Goal: Obtain resource: Obtain resource

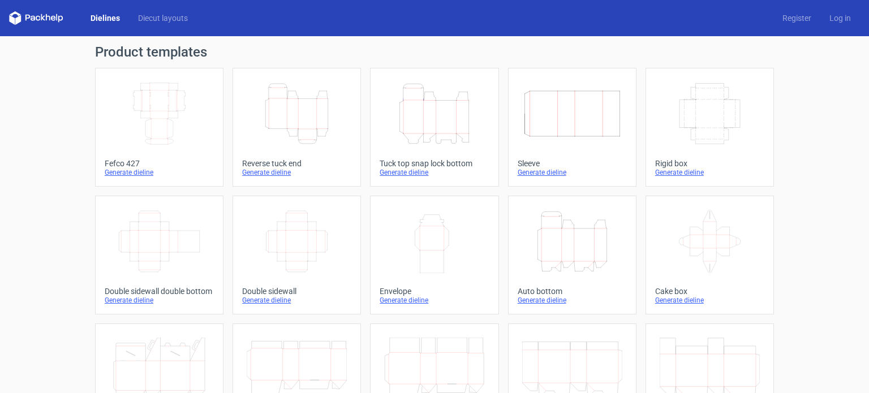
click at [127, 173] on div "Generate dieline" at bounding box center [159, 172] width 109 height 9
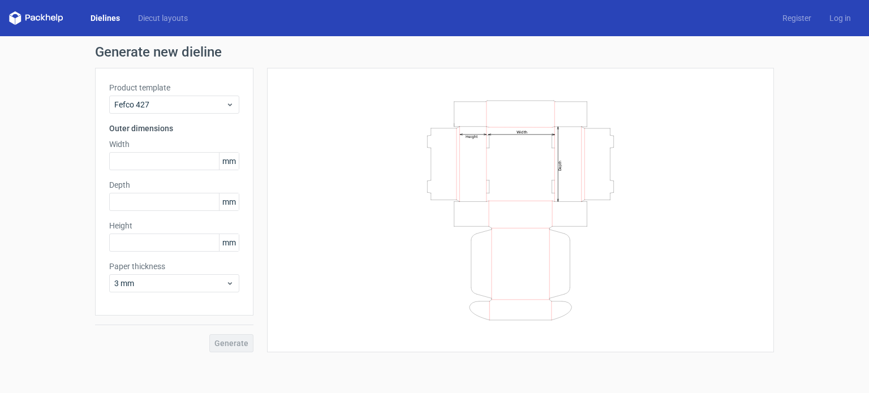
click at [234, 161] on span "mm" at bounding box center [229, 161] width 20 height 17
click at [230, 109] on icon at bounding box center [230, 104] width 8 height 9
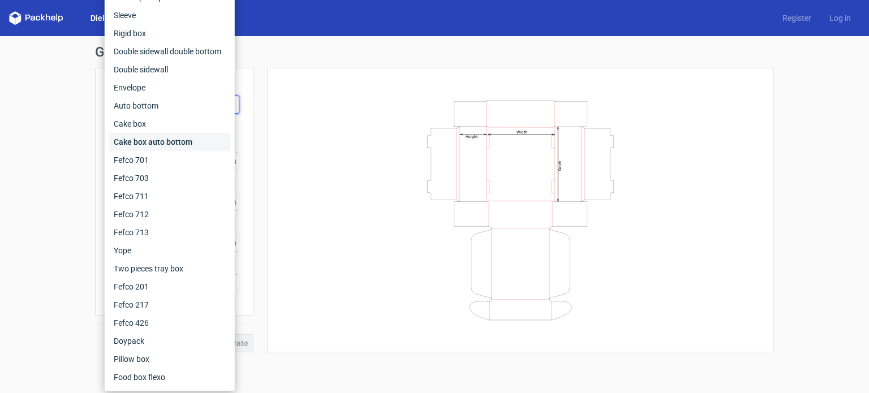
click at [191, 145] on div "Cake box auto bottom" at bounding box center [169, 142] width 121 height 18
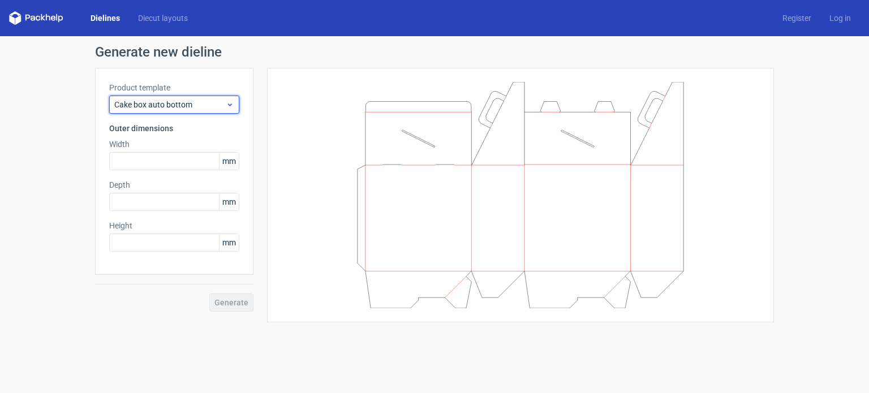
click at [229, 106] on icon at bounding box center [230, 104] width 8 height 9
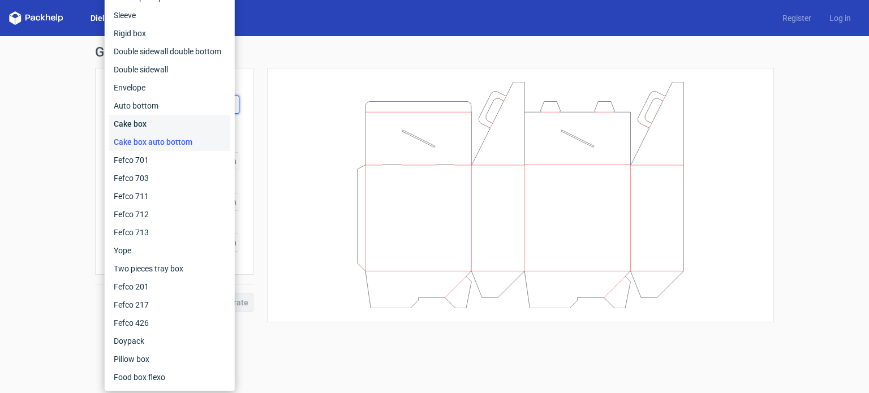
click at [154, 126] on div "Cake box" at bounding box center [169, 124] width 121 height 18
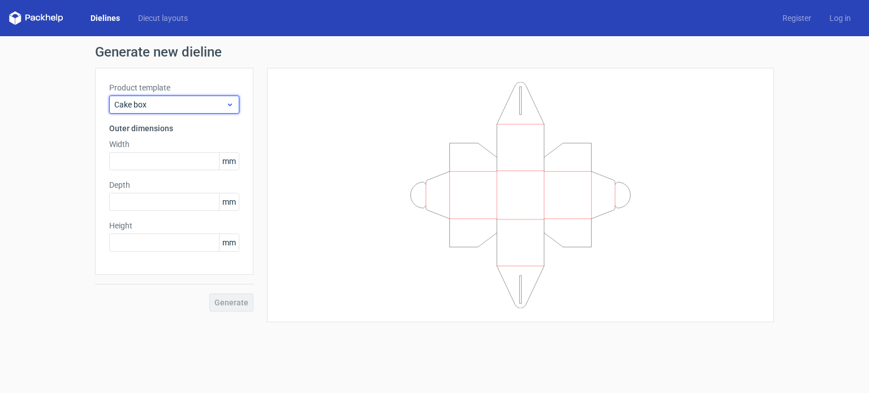
click at [233, 106] on icon at bounding box center [230, 104] width 8 height 9
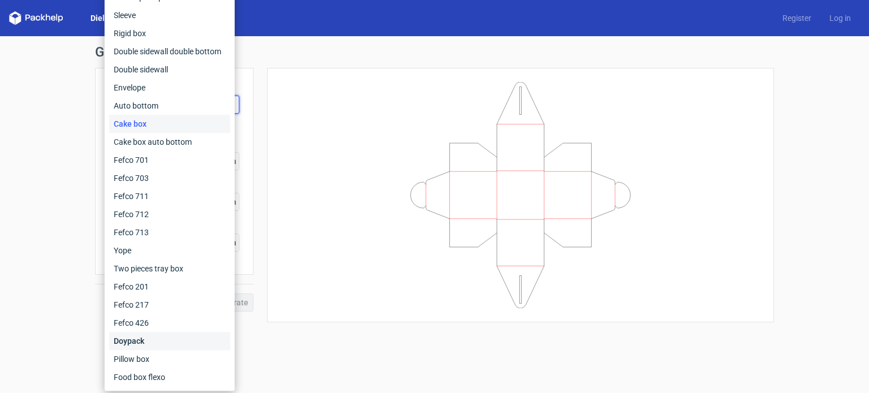
click at [166, 340] on div "Doypack" at bounding box center [169, 341] width 121 height 18
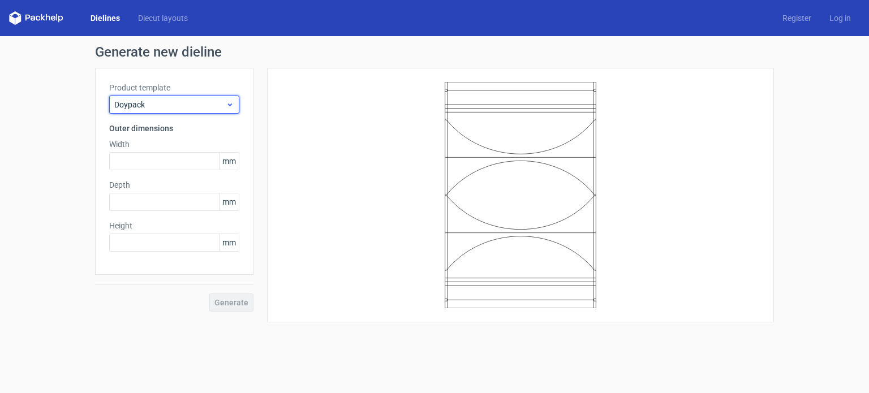
click at [229, 106] on icon at bounding box center [230, 104] width 8 height 9
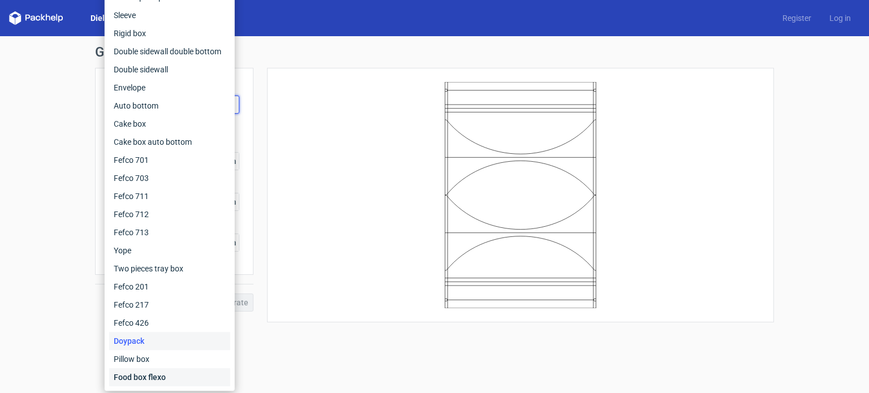
click at [135, 379] on div "Food box flexo" at bounding box center [169, 377] width 121 height 18
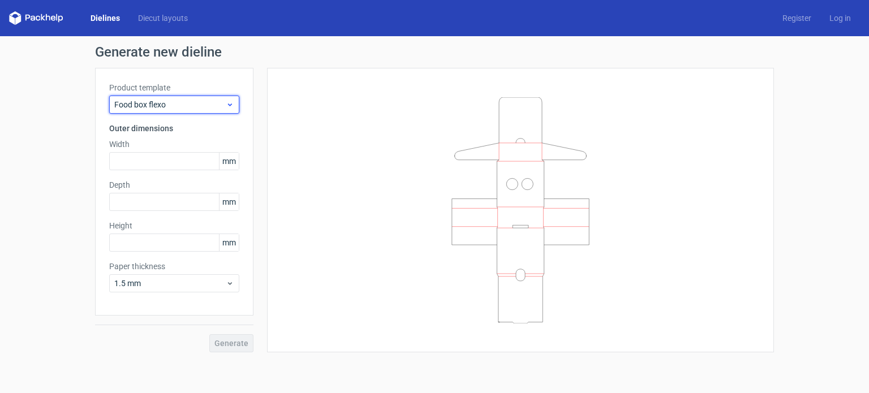
click at [229, 102] on icon at bounding box center [230, 104] width 8 height 9
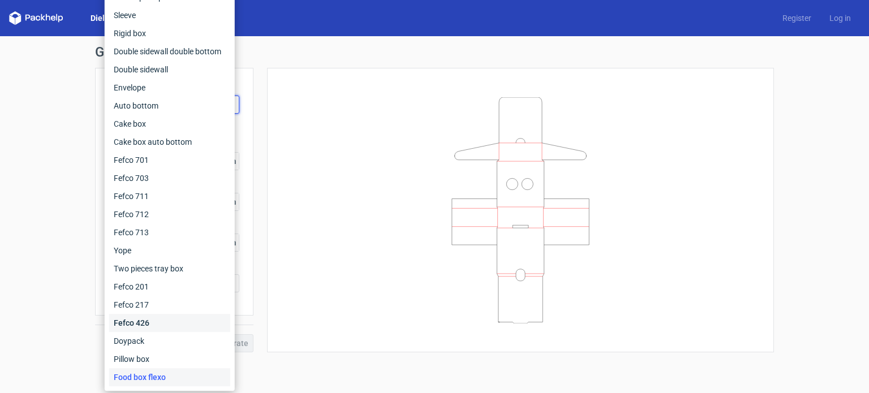
click at [149, 322] on div "Fefco 426" at bounding box center [169, 323] width 121 height 18
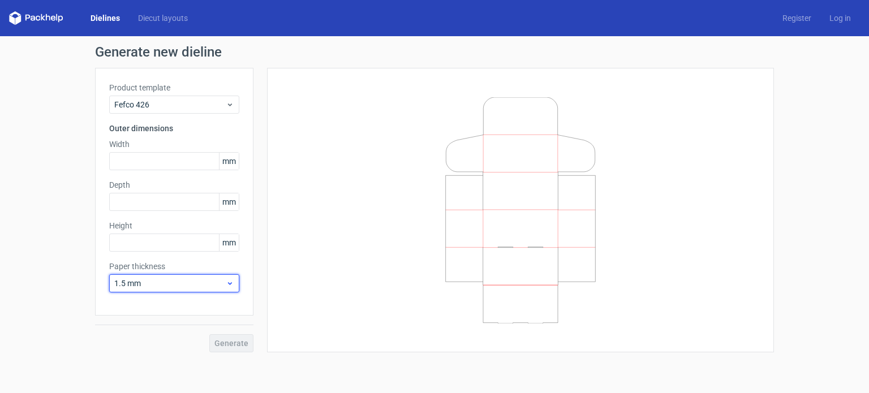
click at [230, 285] on use at bounding box center [230, 283] width 4 height 3
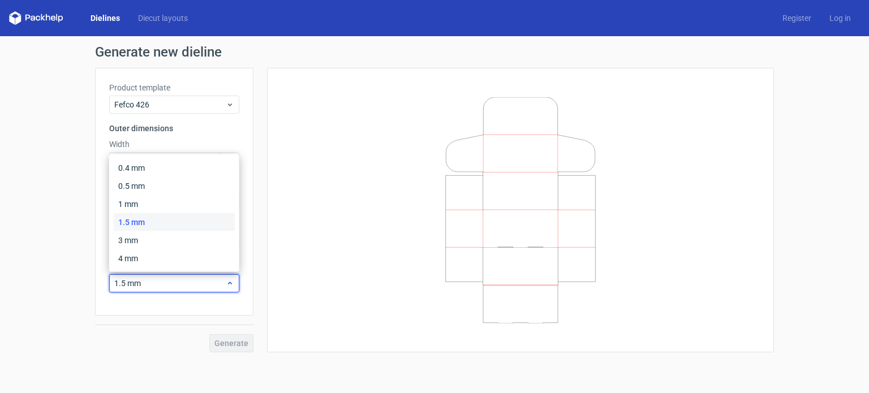
click at [230, 285] on icon at bounding box center [230, 283] width 8 height 9
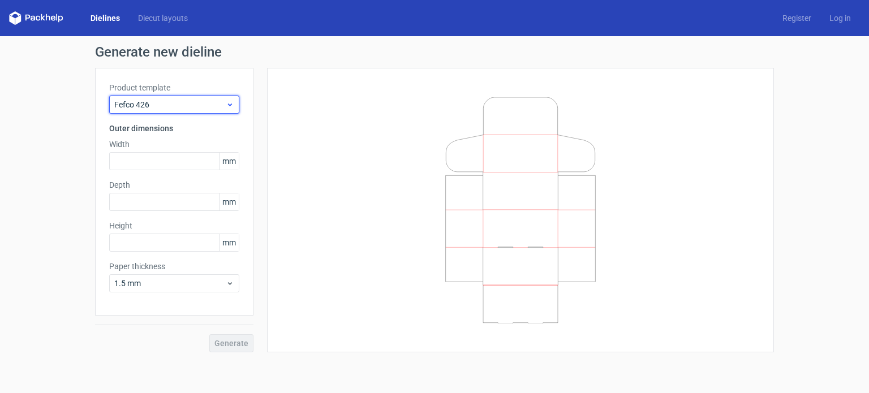
click at [231, 106] on icon at bounding box center [230, 104] width 8 height 9
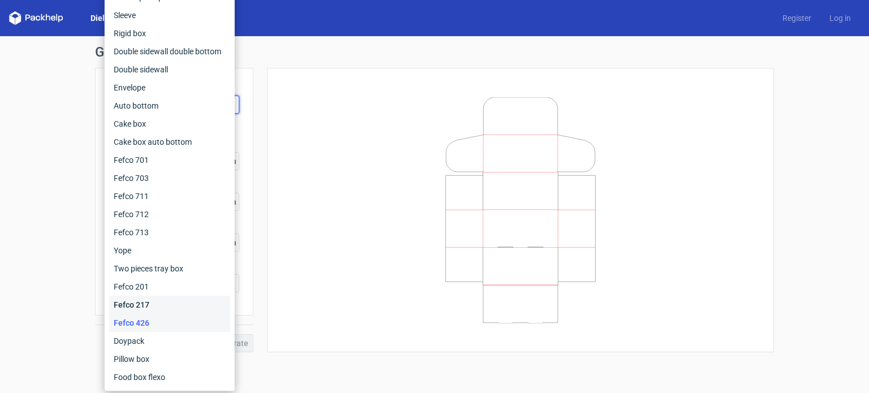
click at [171, 308] on div "Fefco 217" at bounding box center [169, 305] width 121 height 18
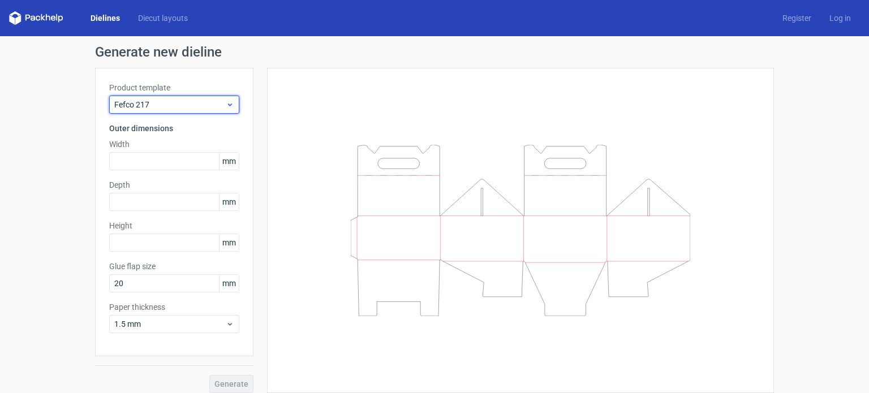
click at [226, 105] on icon at bounding box center [230, 104] width 8 height 9
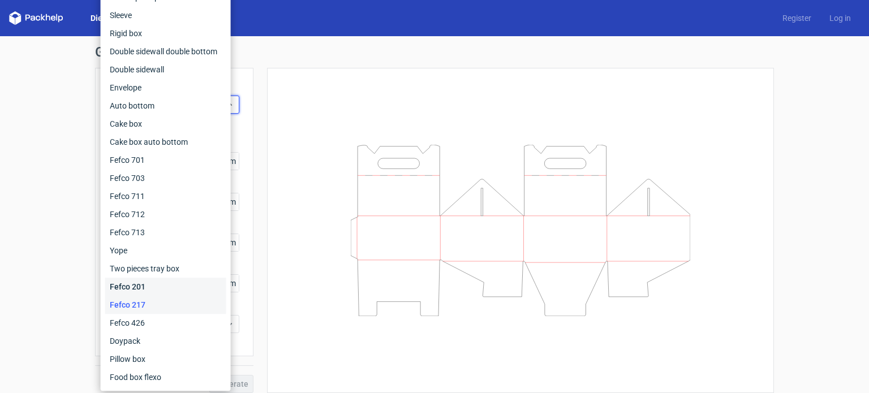
click at [153, 287] on div "Fefco 201" at bounding box center [165, 287] width 121 height 18
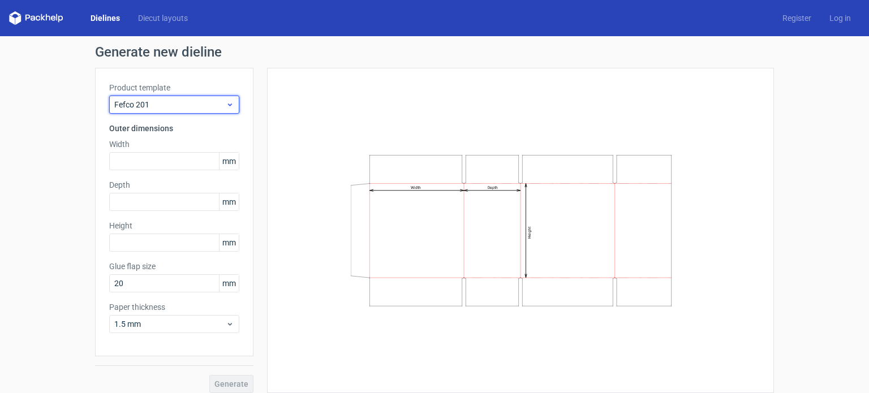
click at [228, 107] on icon at bounding box center [230, 104] width 8 height 9
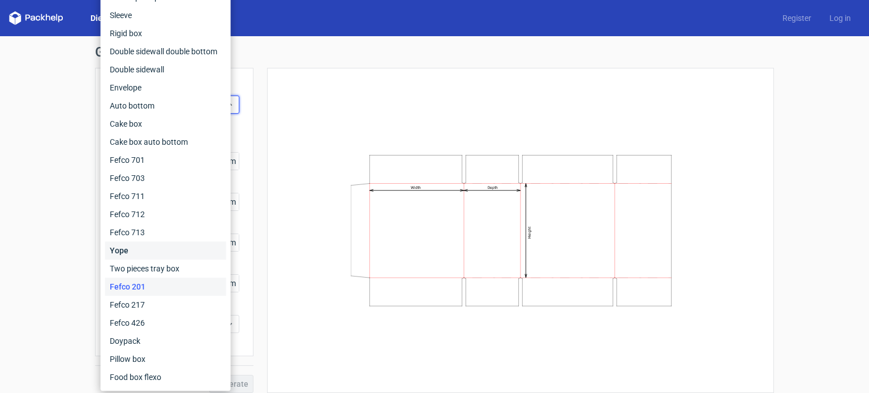
click at [161, 256] on div "Yope" at bounding box center [165, 251] width 121 height 18
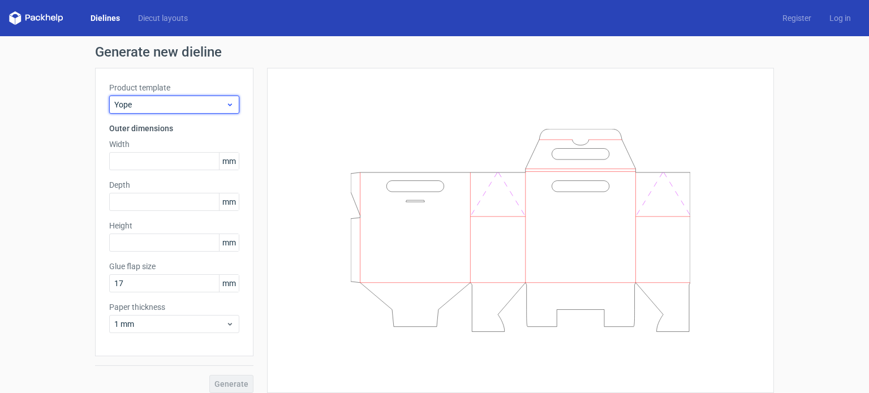
click at [226, 108] on icon at bounding box center [230, 104] width 8 height 9
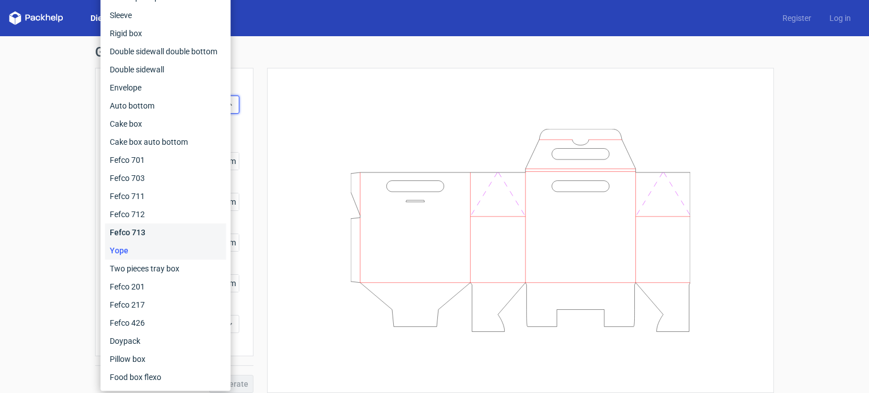
click at [155, 235] on div "Fefco 713" at bounding box center [165, 233] width 121 height 18
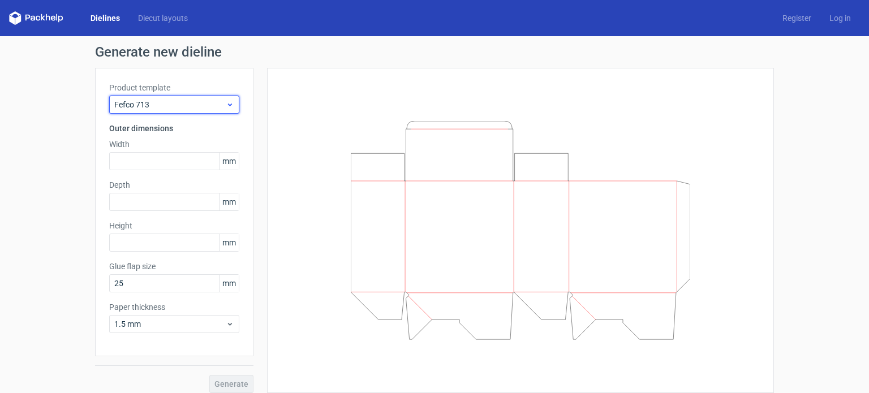
click at [226, 108] on icon at bounding box center [230, 104] width 8 height 9
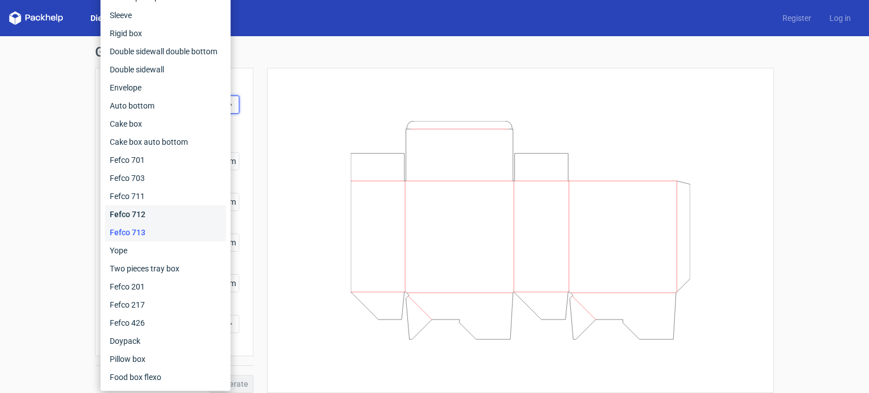
click at [168, 217] on div "Fefco 712" at bounding box center [165, 214] width 121 height 18
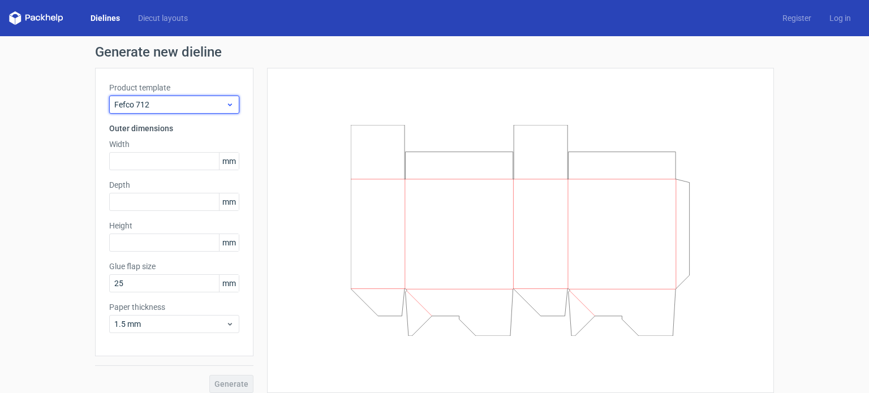
click at [229, 108] on icon at bounding box center [230, 104] width 8 height 9
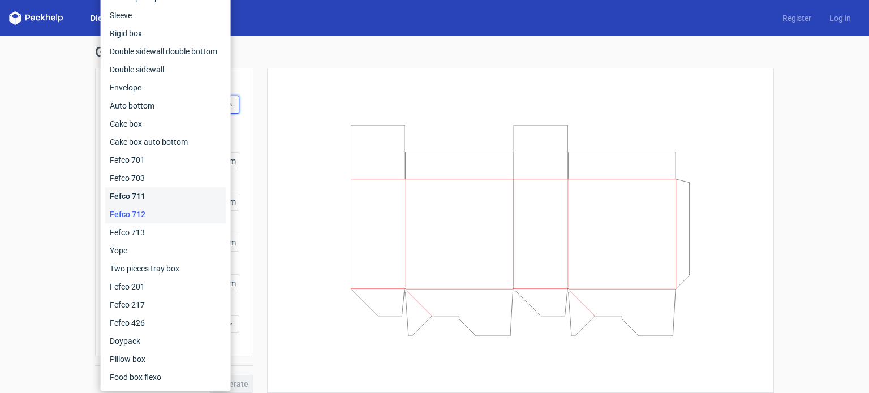
click at [175, 194] on div "Fefco 711" at bounding box center [165, 196] width 121 height 18
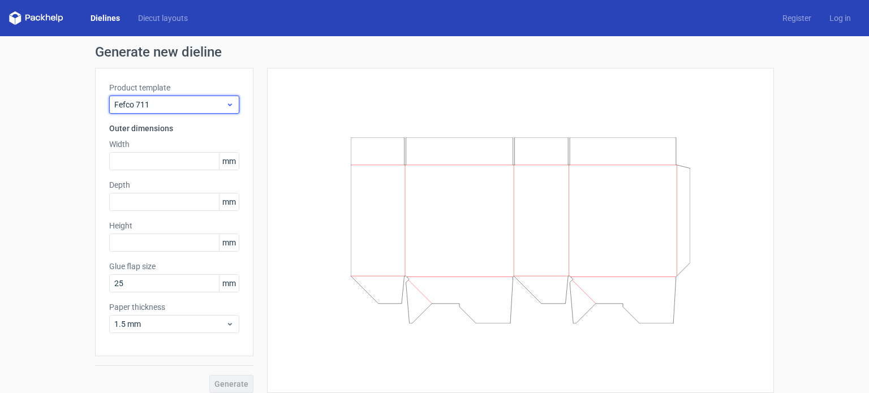
click at [229, 105] on icon at bounding box center [230, 104] width 8 height 9
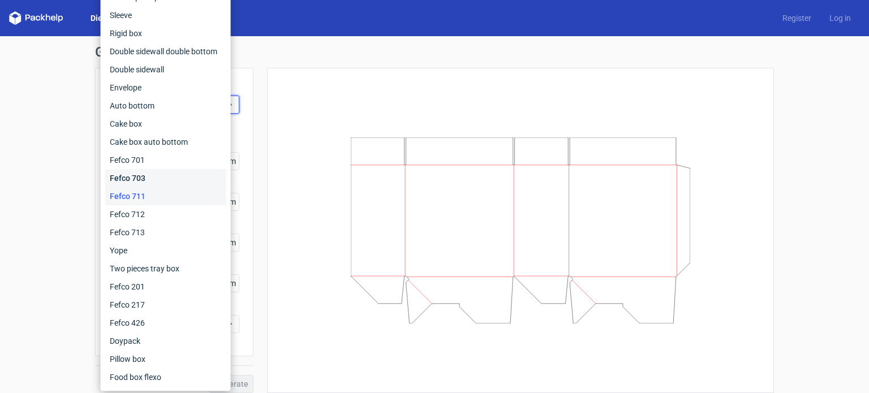
click at [192, 177] on div "Fefco 703" at bounding box center [165, 178] width 121 height 18
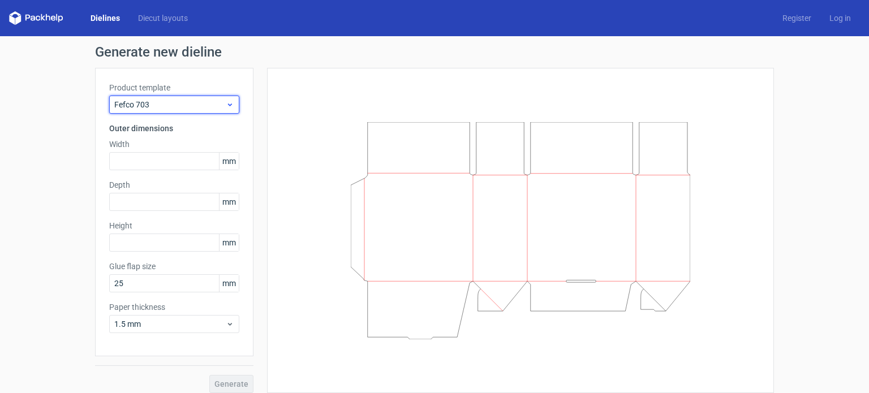
click at [230, 106] on div "Fefco 703" at bounding box center [174, 105] width 130 height 18
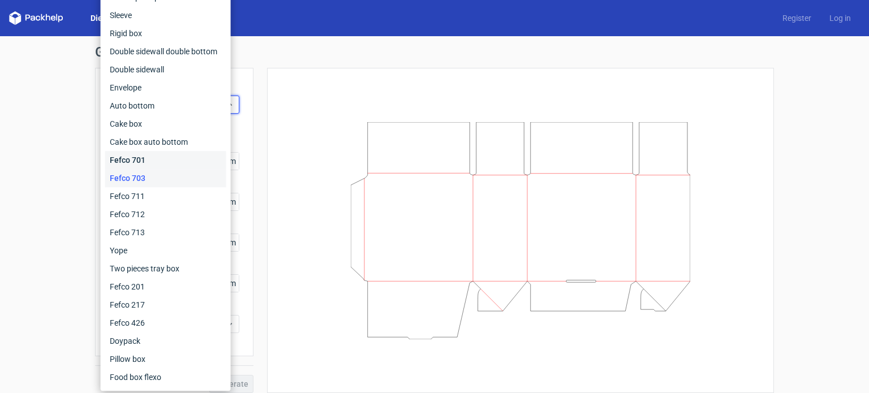
click at [175, 156] on div "Fefco 701" at bounding box center [165, 160] width 121 height 18
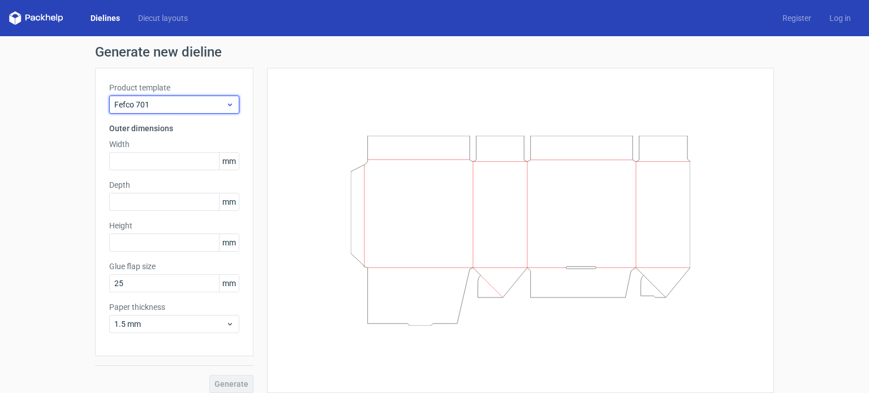
click at [228, 105] on use at bounding box center [230, 105] width 4 height 3
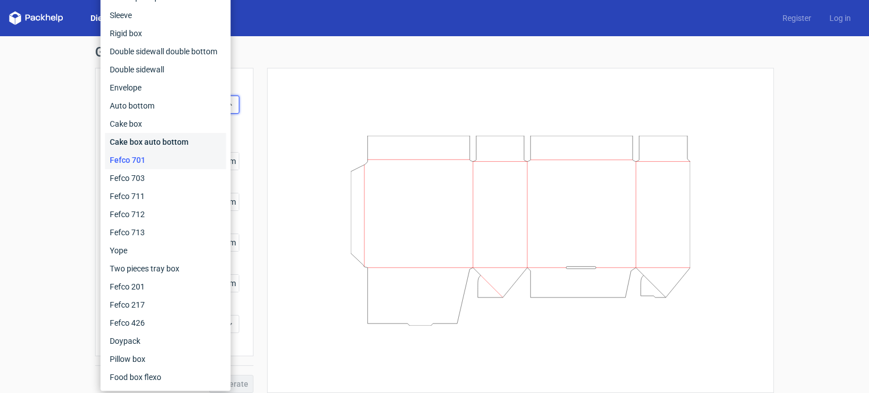
click at [197, 142] on div "Cake box auto bottom" at bounding box center [165, 142] width 121 height 18
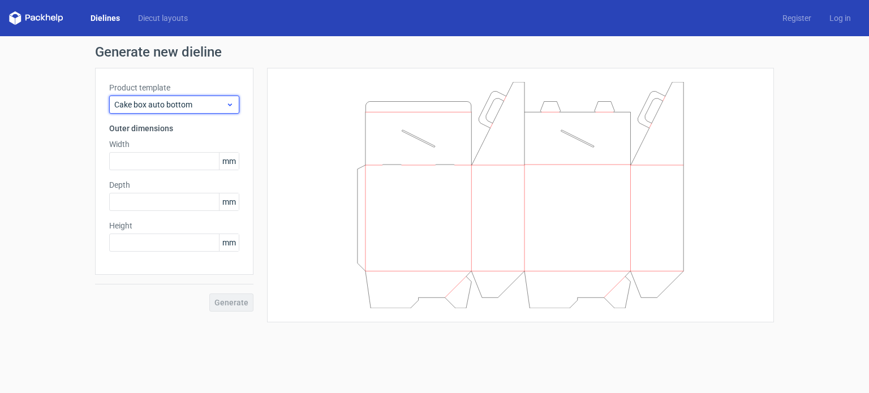
click at [230, 108] on icon at bounding box center [230, 104] width 8 height 9
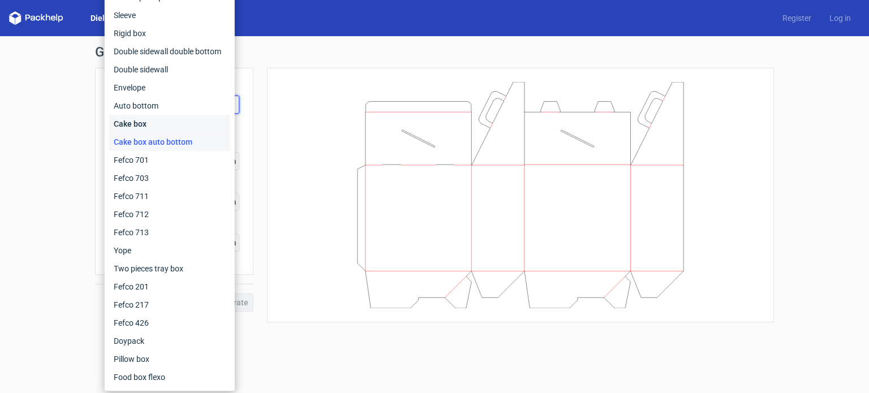
click at [222, 122] on div "Cake box" at bounding box center [169, 124] width 121 height 18
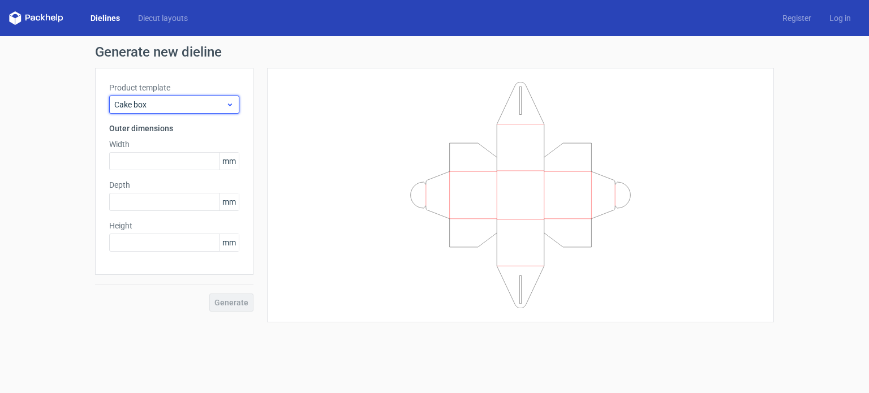
click at [229, 105] on use at bounding box center [230, 105] width 4 height 3
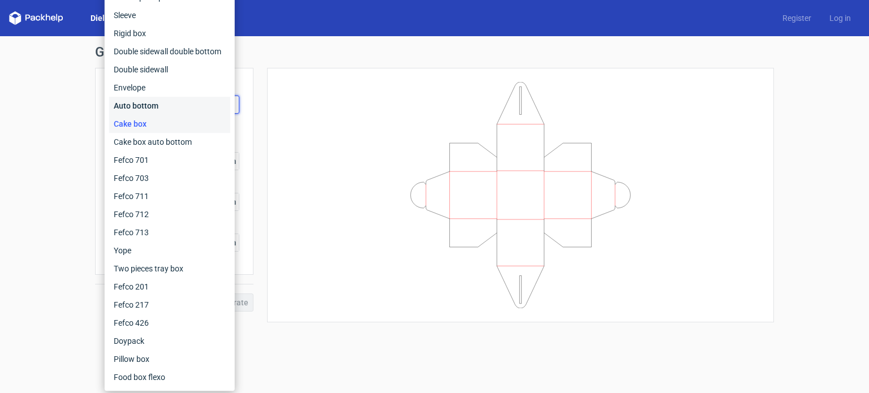
click at [194, 108] on div "Auto bottom" at bounding box center [169, 106] width 121 height 18
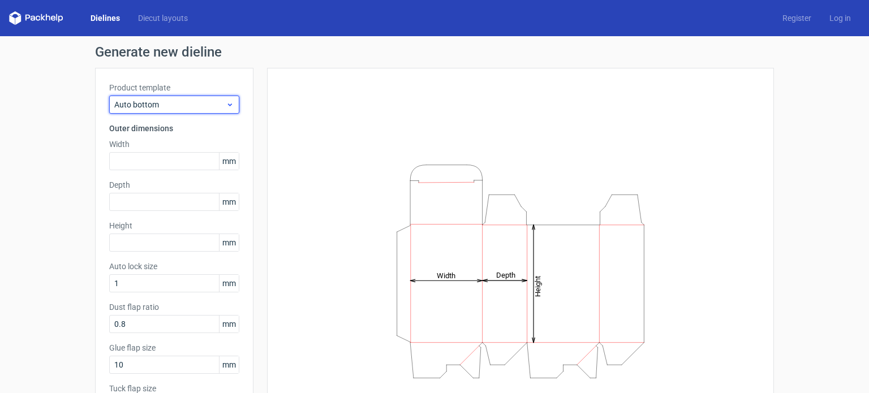
click at [226, 105] on icon at bounding box center [230, 104] width 8 height 9
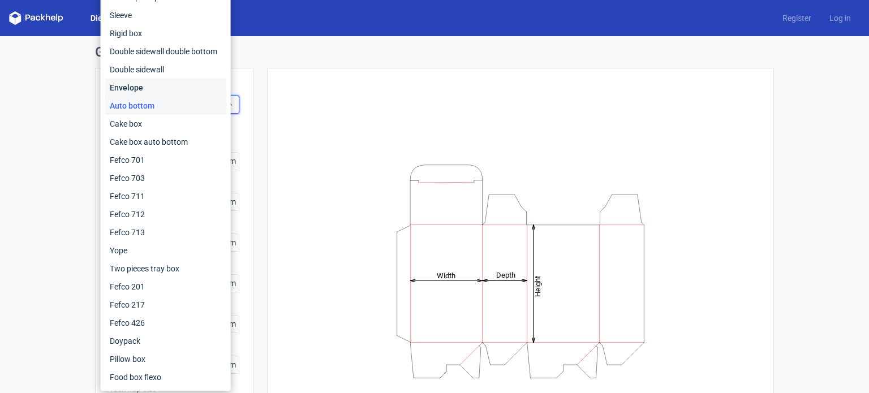
click at [222, 93] on div "Envelope" at bounding box center [165, 88] width 121 height 18
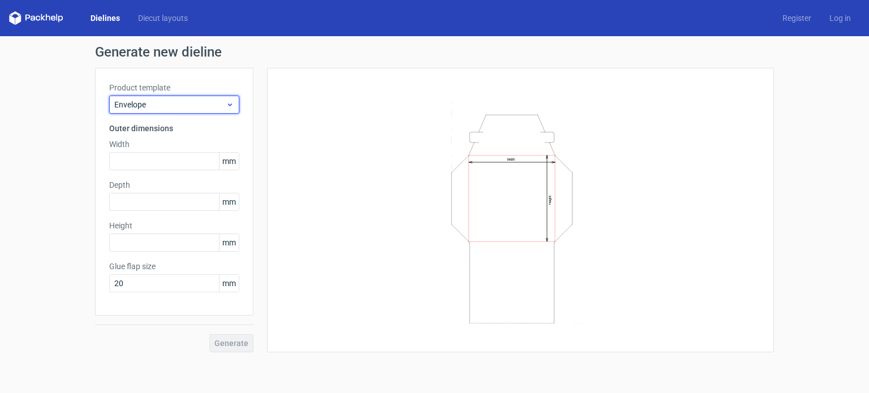
click at [229, 109] on icon at bounding box center [230, 104] width 8 height 9
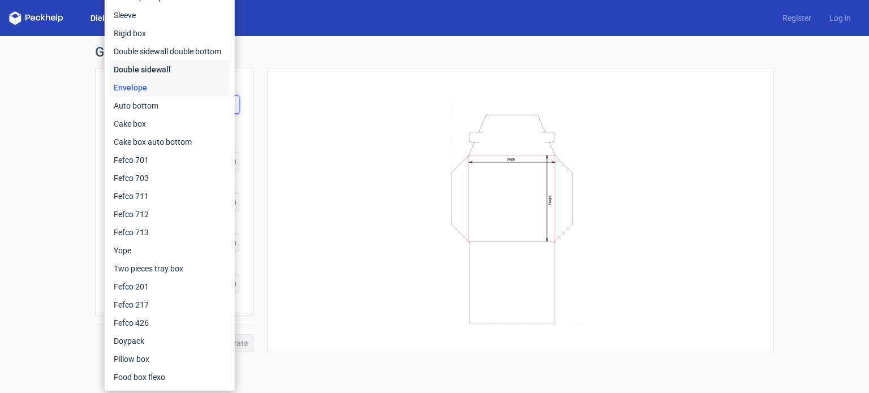
click at [220, 74] on div "Double sidewall" at bounding box center [169, 70] width 121 height 18
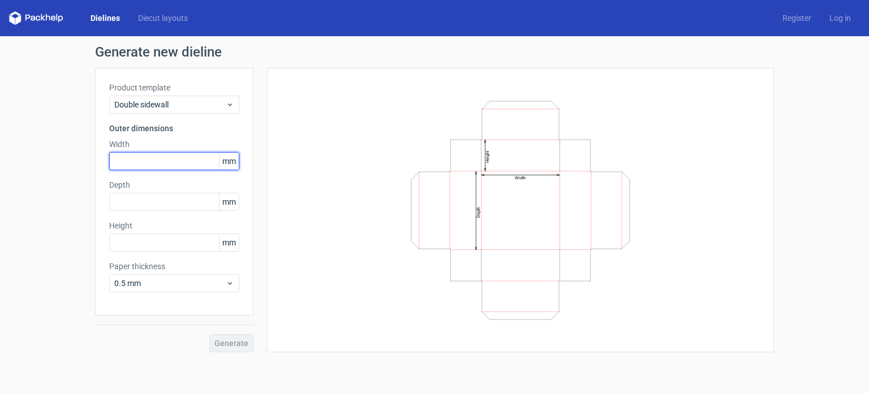
click at [132, 164] on input "text" at bounding box center [174, 161] width 130 height 18
type input "101"
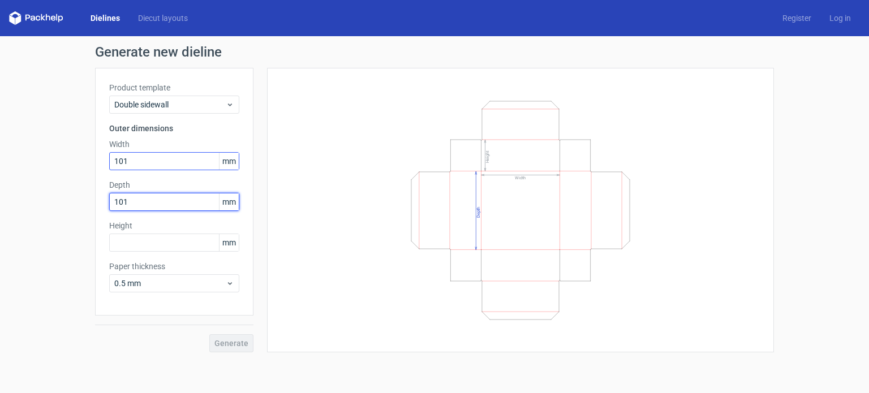
type input "101"
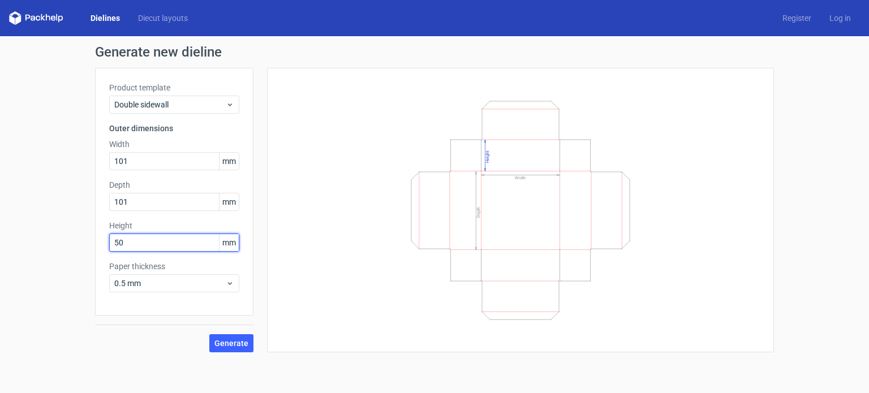
type input "50"
click at [230, 344] on span "Generate" at bounding box center [232, 344] width 34 height 8
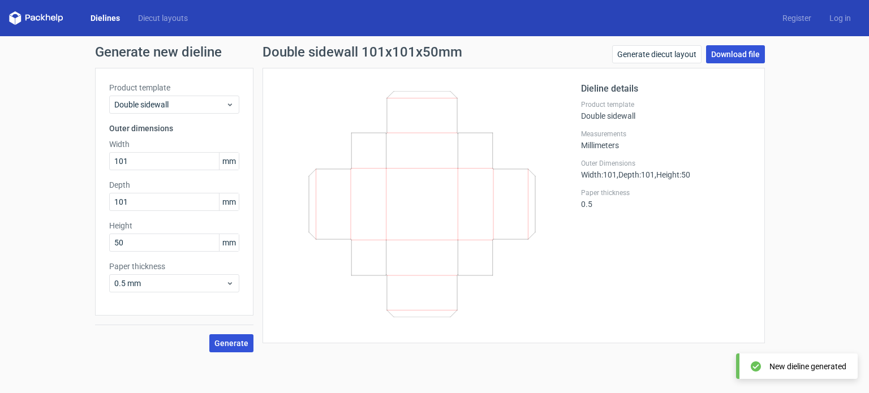
click at [740, 54] on link "Download file" at bounding box center [735, 54] width 59 height 18
